Goal: Information Seeking & Learning: Learn about a topic

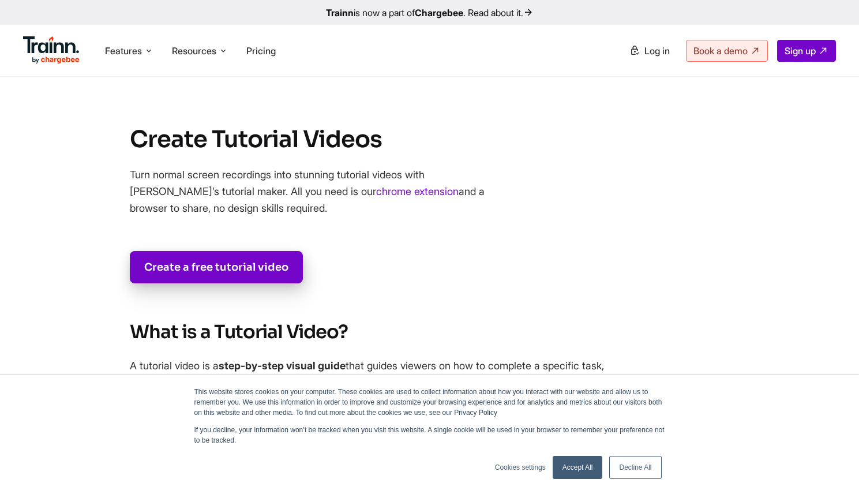
click at [580, 468] on link "Accept All" at bounding box center [577, 467] width 50 height 23
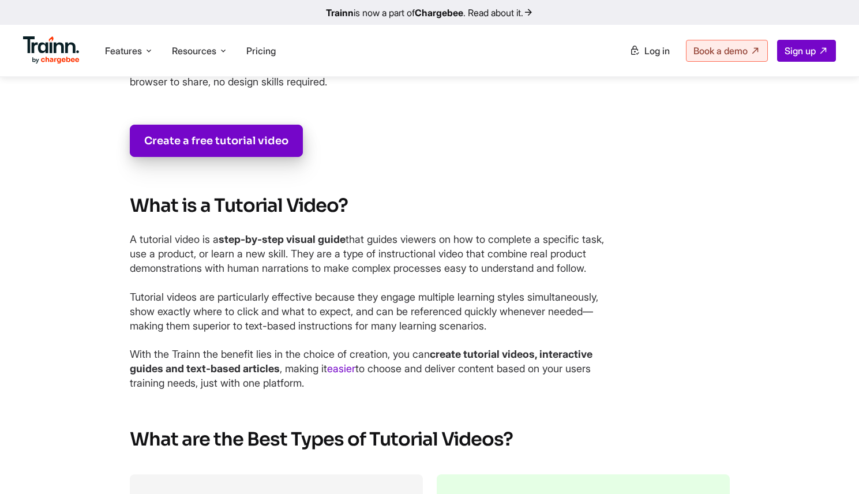
scroll to position [148, 0]
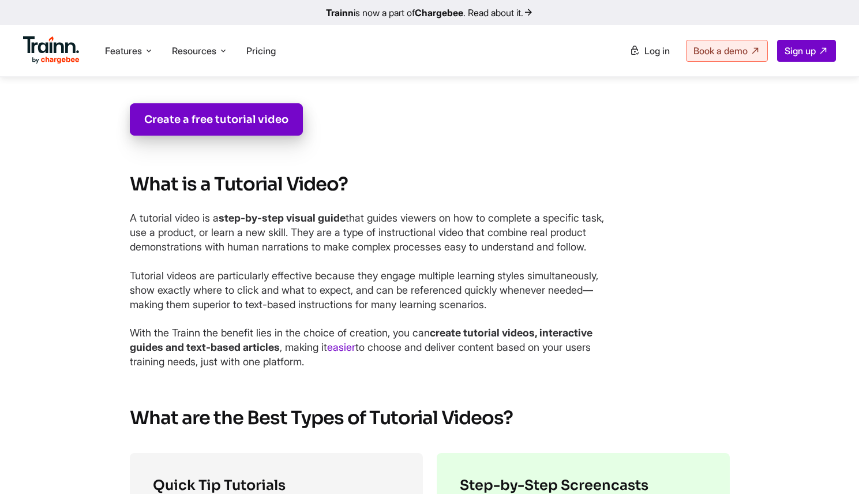
click at [50, 47] on img at bounding box center [51, 50] width 57 height 28
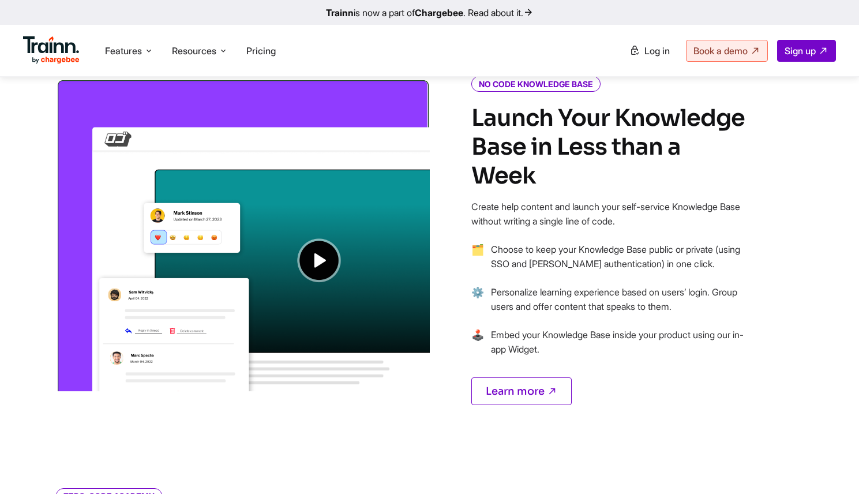
scroll to position [897, 0]
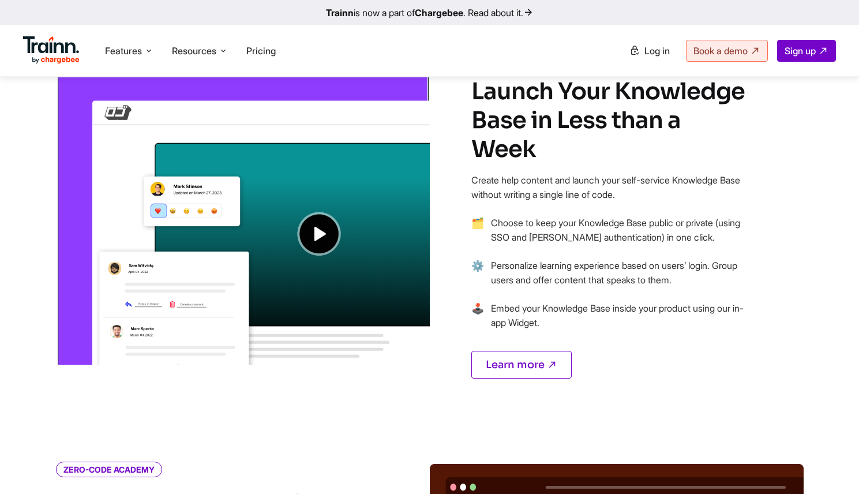
click at [334, 229] on img at bounding box center [243, 208] width 374 height 313
click at [322, 236] on img at bounding box center [243, 208] width 374 height 313
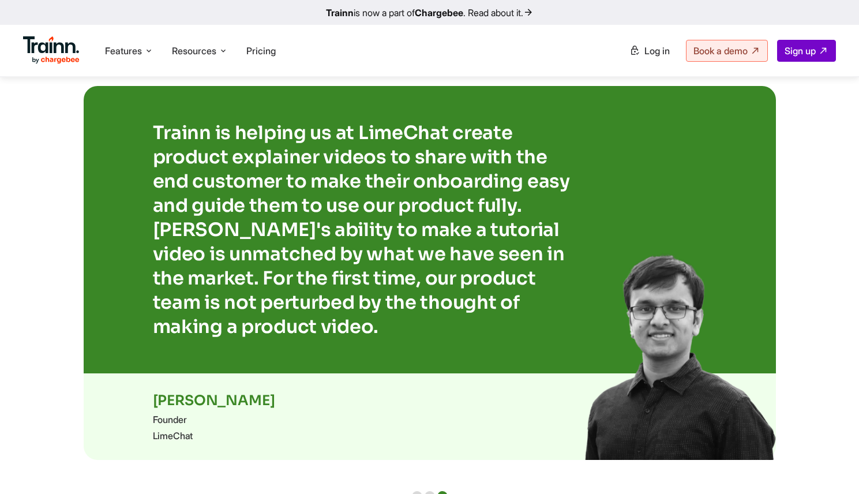
scroll to position [2331, 0]
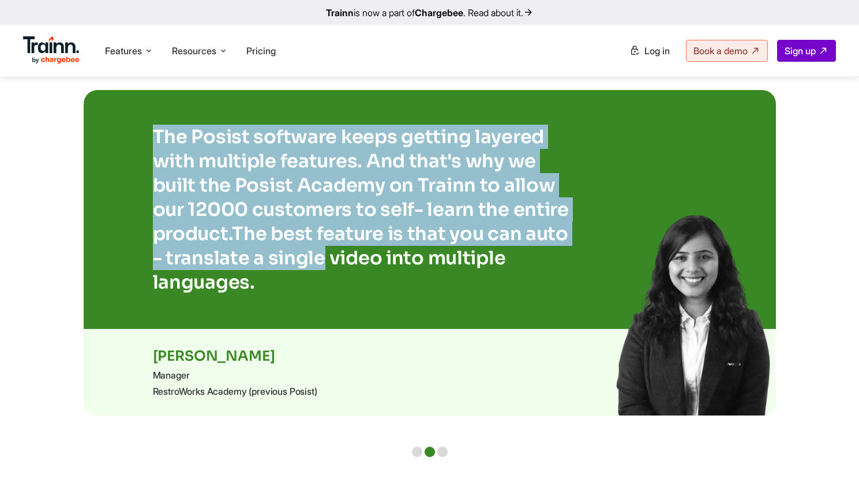
drag, startPoint x: 313, startPoint y: 219, endPoint x: 307, endPoint y: 242, distance: 23.8
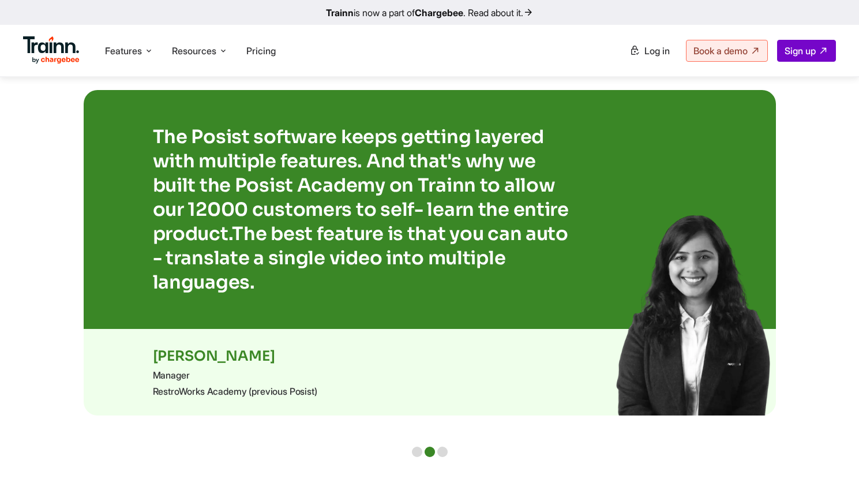
click at [352, 253] on p "The Posist software keeps getting layered with multiple features. And that's wh…" at bounding box center [366, 210] width 427 height 170
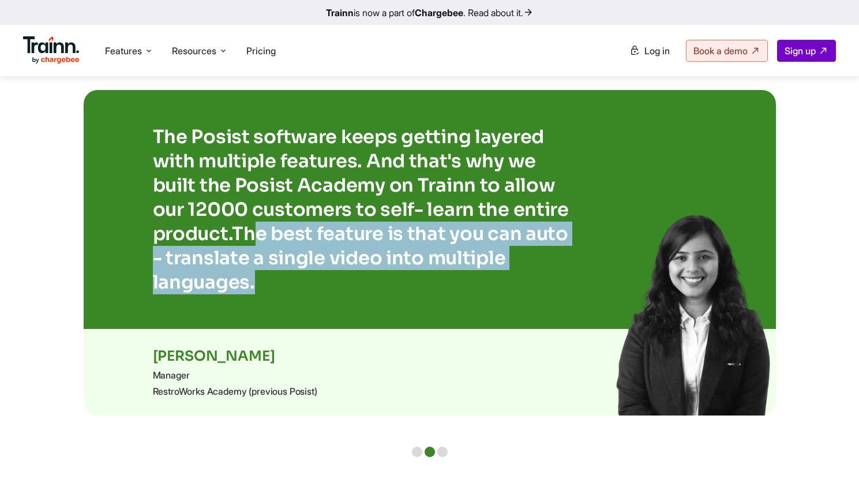
drag, startPoint x: 250, startPoint y: 212, endPoint x: 266, endPoint y: 265, distance: 55.5
click at [266, 265] on p "The Posist software keeps getting layered with multiple features. And that's wh…" at bounding box center [366, 210] width 427 height 170
click at [291, 242] on p "The Posist software keeps getting layered with multiple features. And that's wh…" at bounding box center [366, 210] width 427 height 170
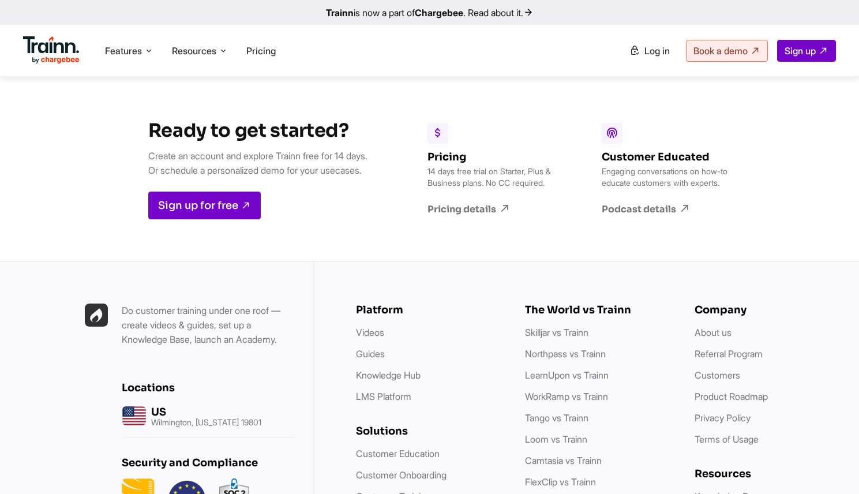
scroll to position [3094, 0]
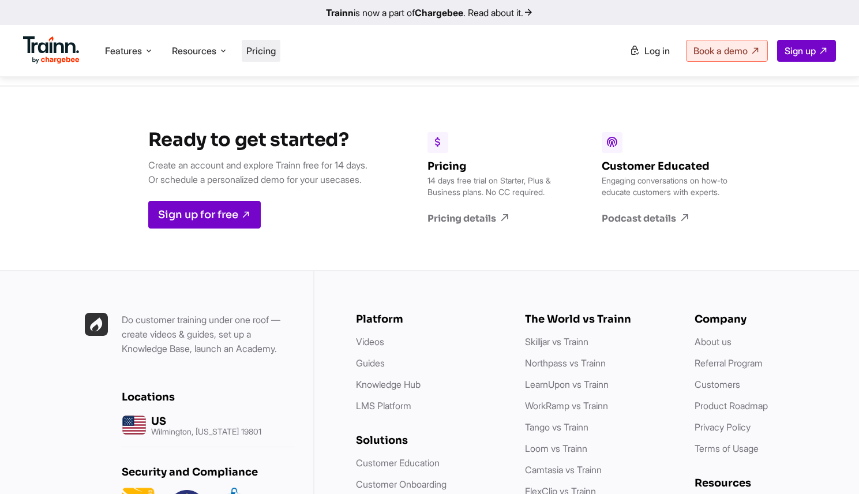
click at [272, 51] on span "Pricing" at bounding box center [260, 51] width 29 height 12
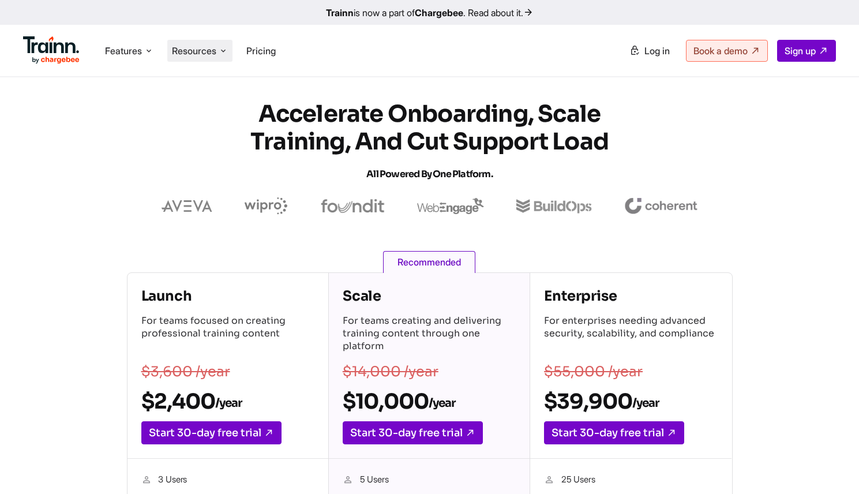
click at [198, 50] on span "Resources" at bounding box center [194, 50] width 44 height 13
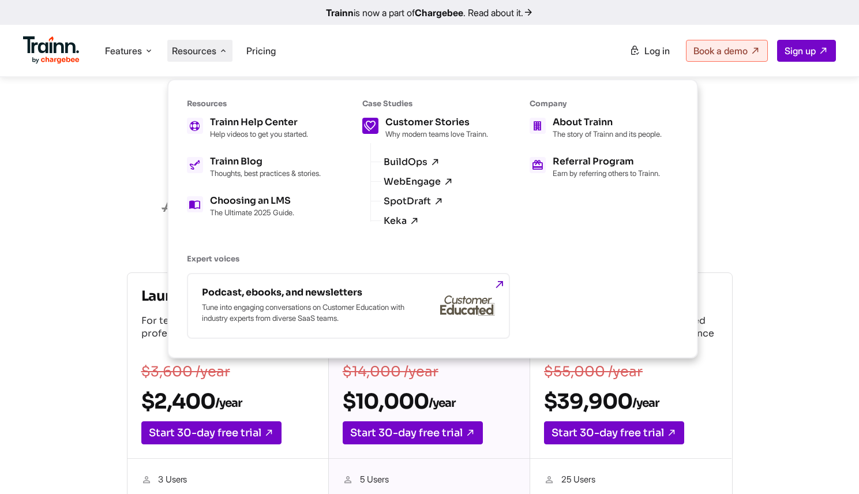
click at [428, 128] on div "Customer Stories Why modern teams love Trainn." at bounding box center [436, 128] width 103 height 21
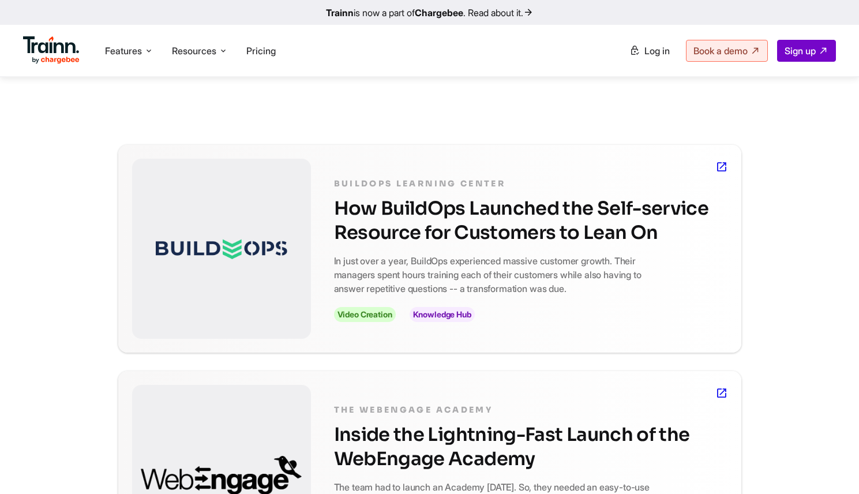
scroll to position [240, 0]
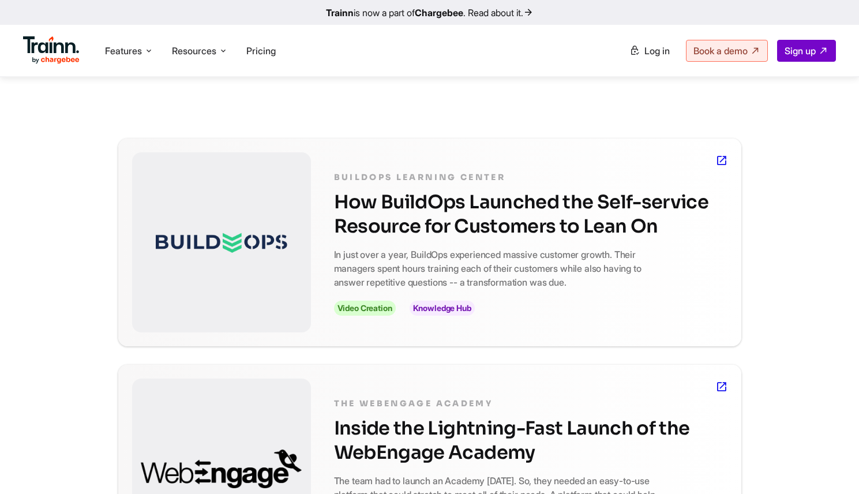
click at [720, 158] on icon at bounding box center [721, 160] width 12 height 17
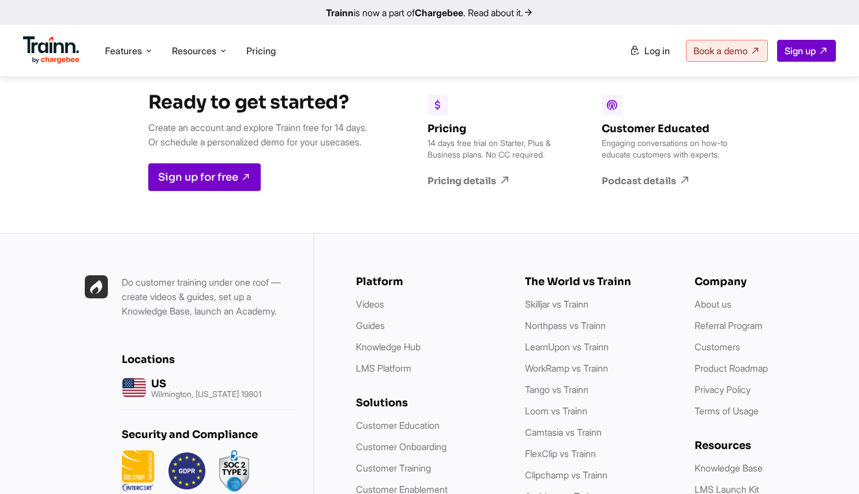
scroll to position [3478, 0]
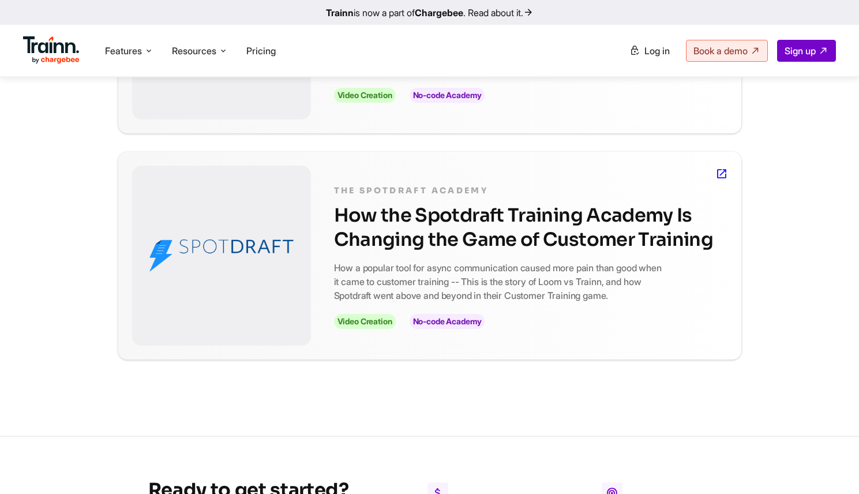
scroll to position [670, 0]
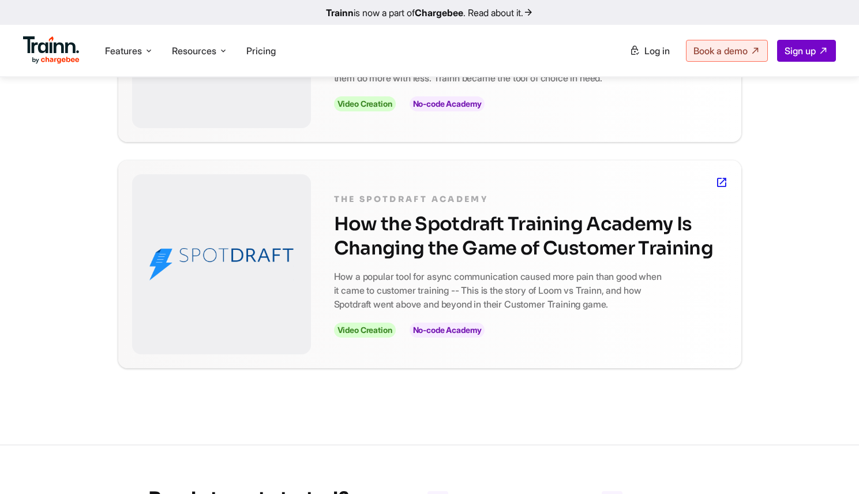
click at [724, 182] on icon at bounding box center [721, 182] width 12 height 17
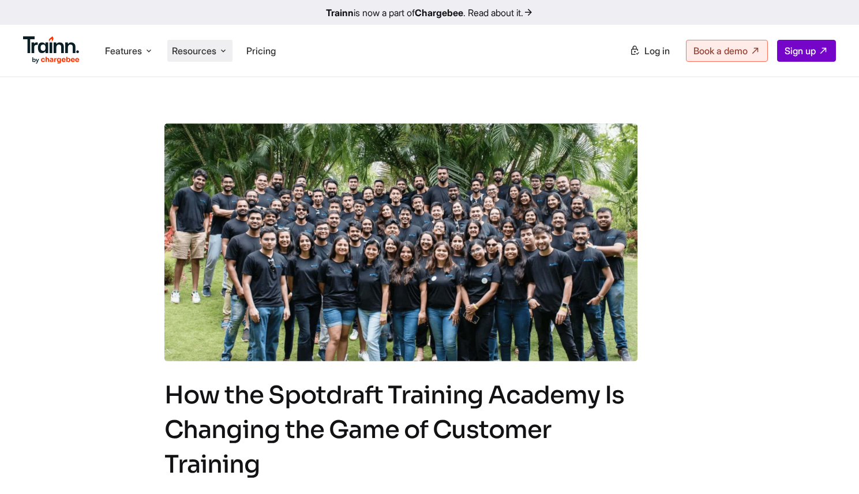
click at [221, 51] on icon at bounding box center [223, 51] width 9 height 12
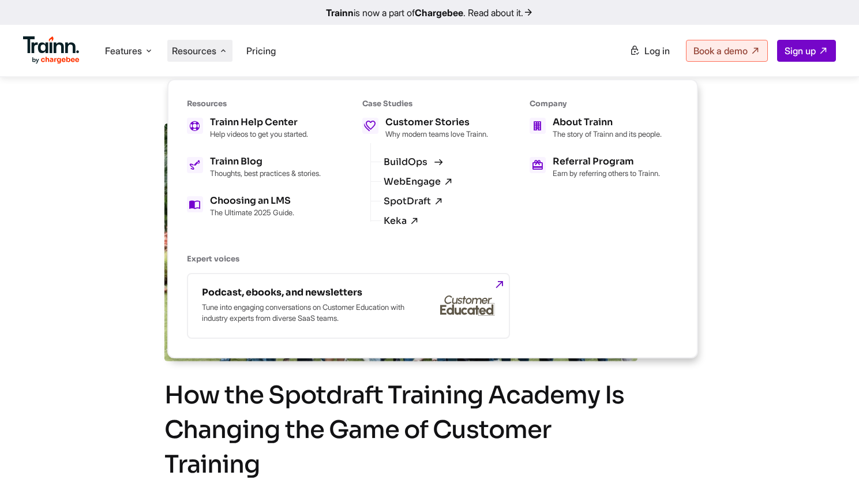
click at [431, 166] on link "BuildOps" at bounding box center [411, 162] width 57 height 10
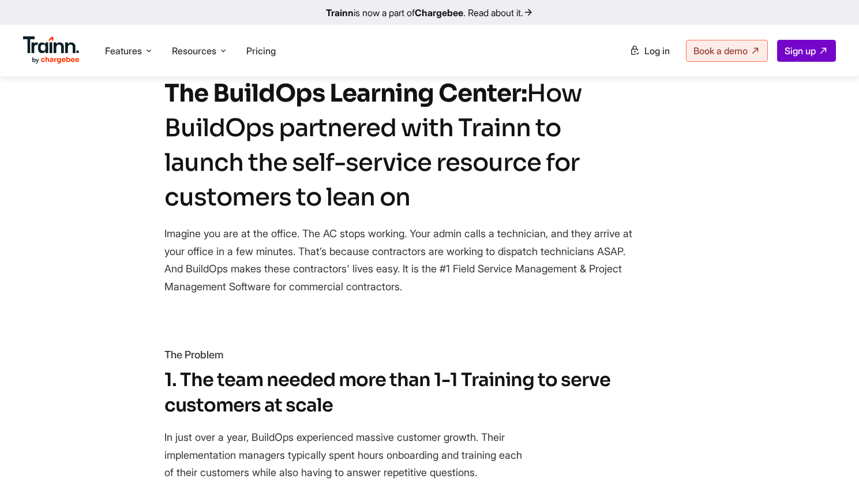
scroll to position [463, 0]
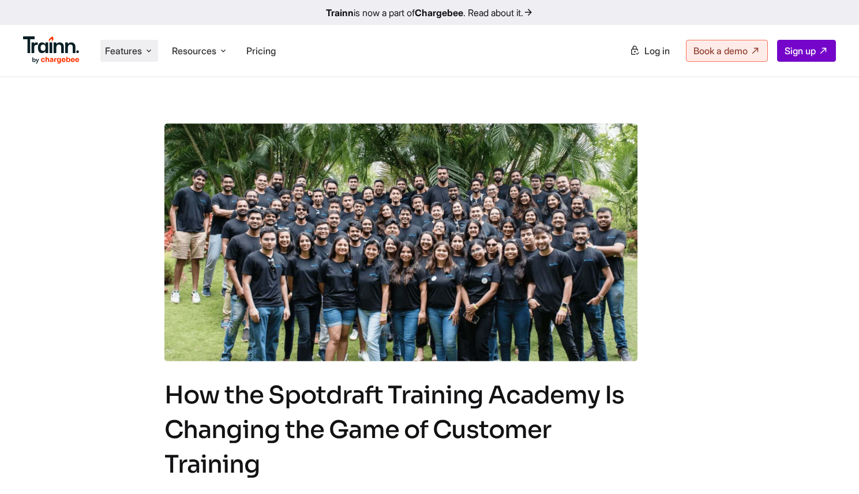
click at [115, 48] on span "Features" at bounding box center [123, 50] width 37 height 13
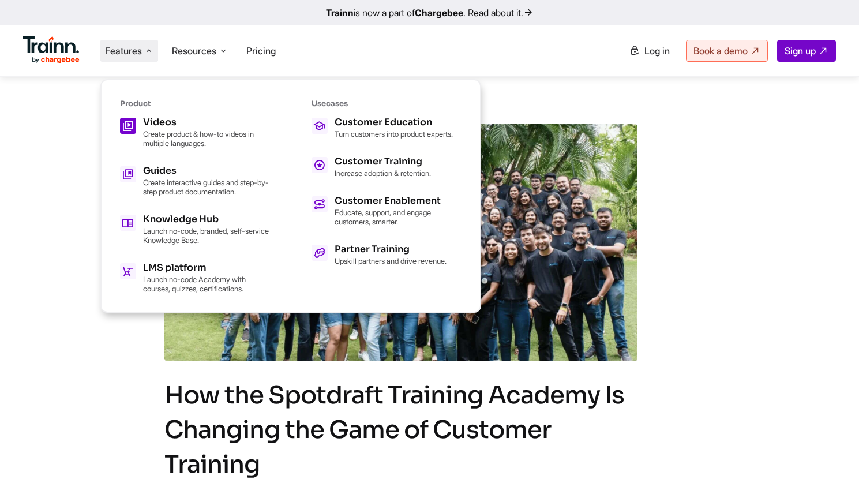
click at [191, 133] on p "Create product & how-to videos in multiple languages." at bounding box center [206, 138] width 127 height 18
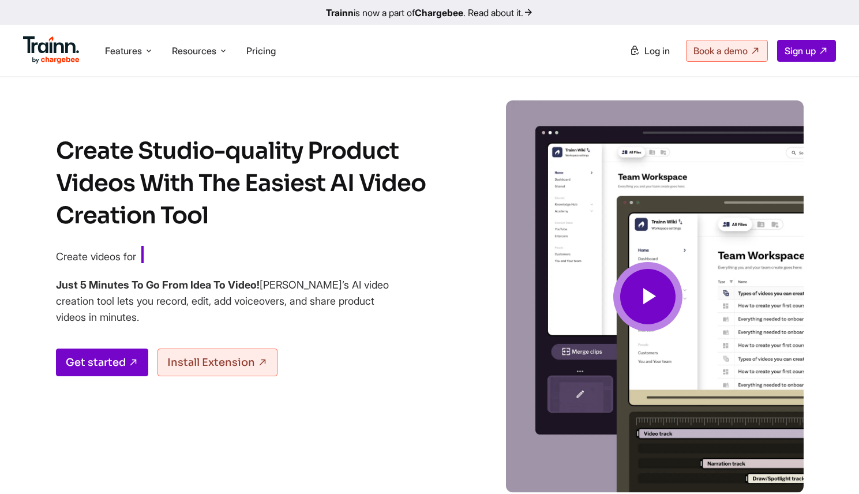
click at [660, 309] on icon at bounding box center [648, 296] width 28 height 39
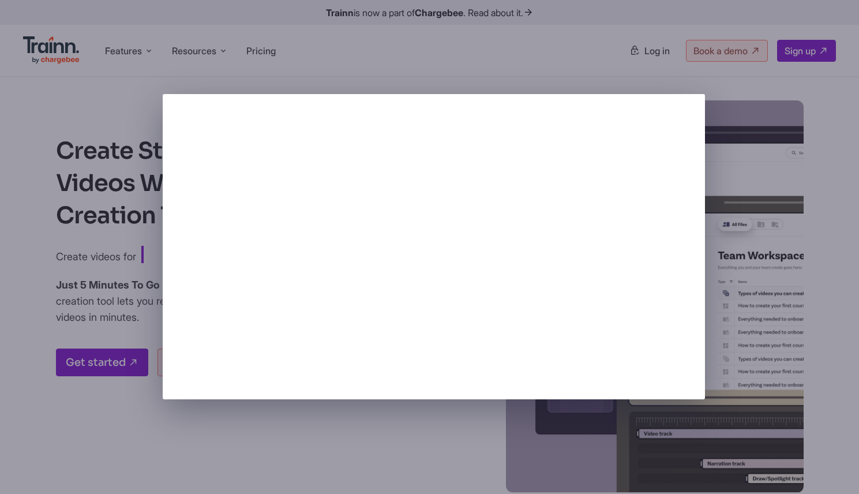
click at [339, 411] on div at bounding box center [429, 247] width 859 height 494
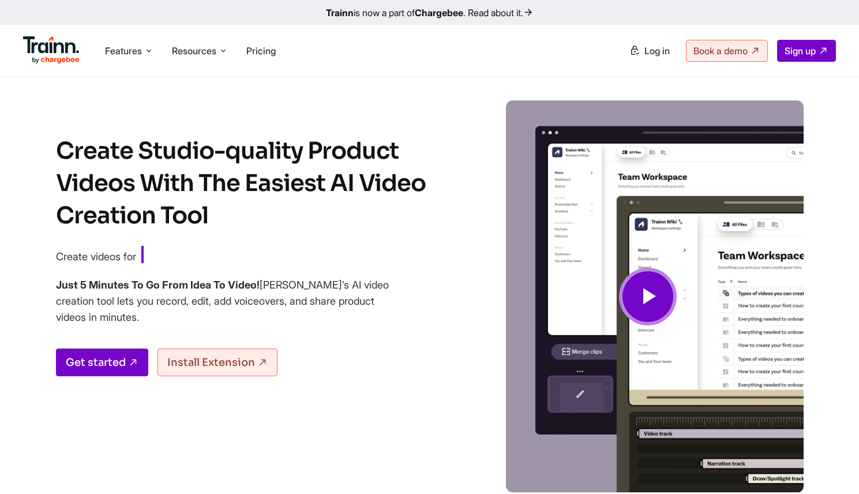
click at [439, 17] on b "Chargebee" at bounding box center [439, 13] width 48 height 12
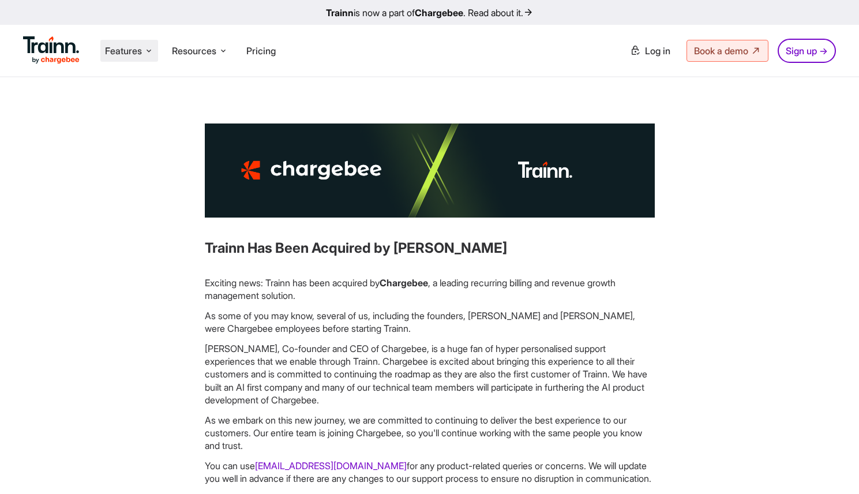
click at [118, 43] on li "Features Product Videos Create product & how-to videos in multiple languages. G…" at bounding box center [129, 51] width 58 height 22
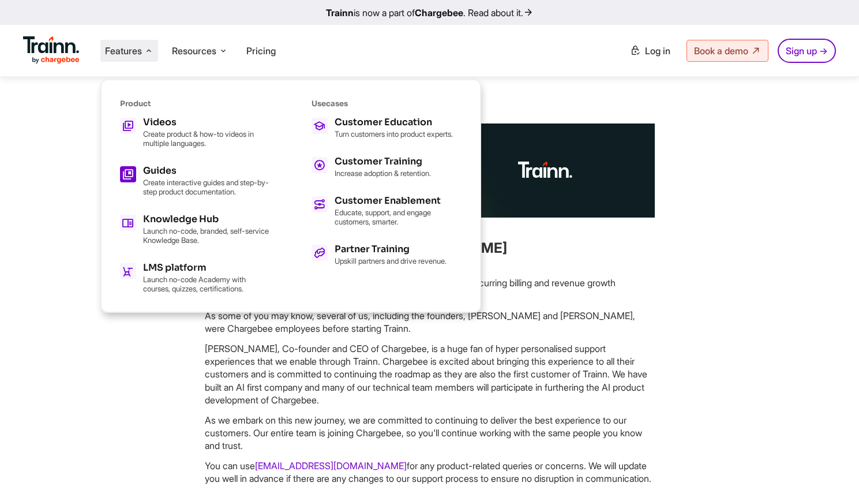
click at [218, 168] on h5 "Guides" at bounding box center [206, 170] width 127 height 9
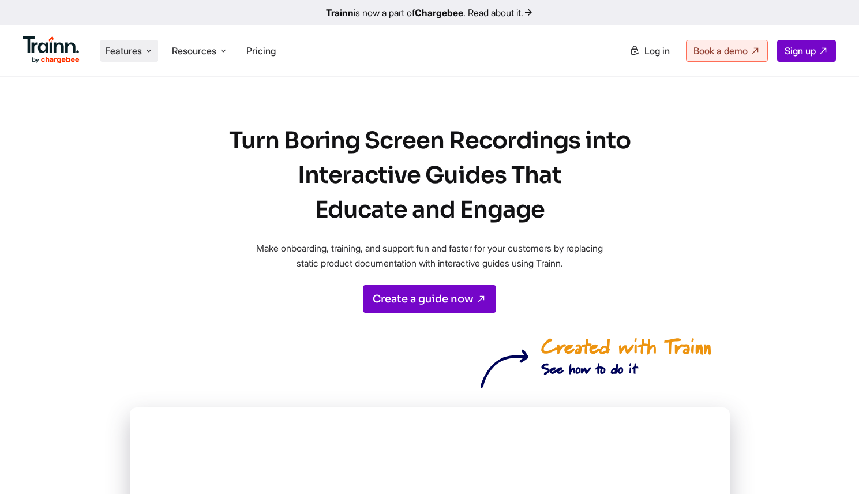
click at [140, 57] on span "Features" at bounding box center [123, 50] width 37 height 13
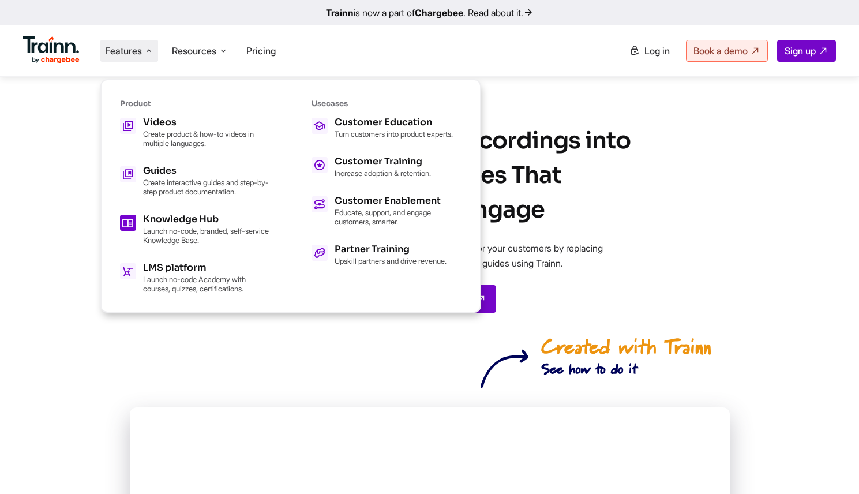
click at [176, 219] on h5 "Knowledge Hub" at bounding box center [206, 219] width 127 height 9
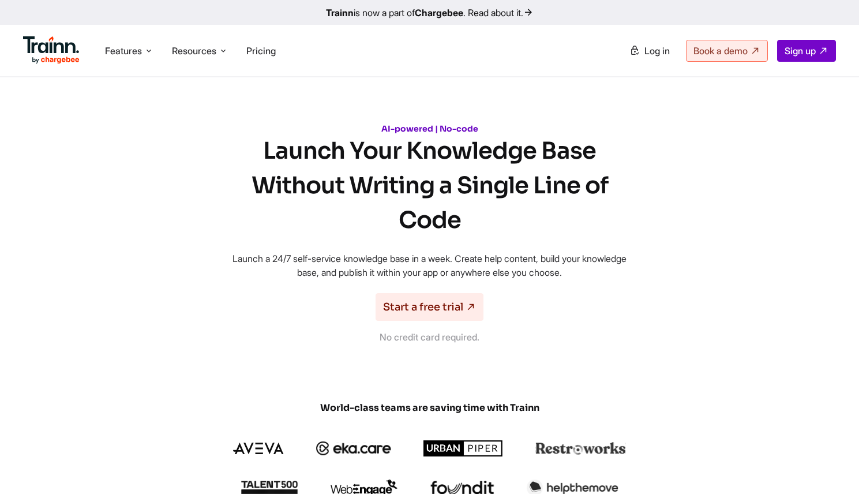
click at [61, 52] on img at bounding box center [51, 50] width 57 height 28
